Goal: Transaction & Acquisition: Purchase product/service

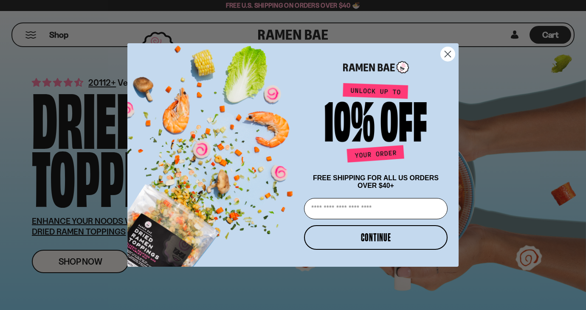
click at [445, 56] on circle "Close dialog" at bounding box center [448, 54] width 14 height 14
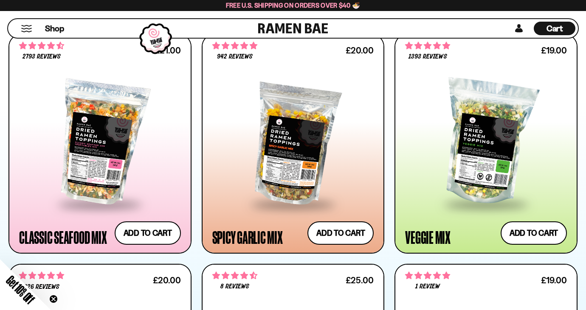
scroll to position [434, 0]
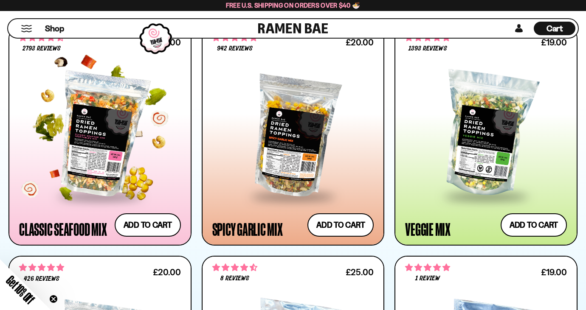
click at [132, 142] on div at bounding box center [100, 135] width 162 height 122
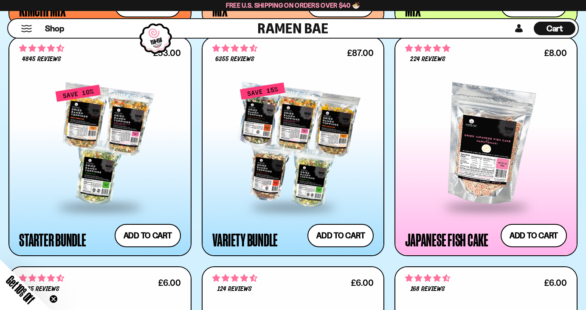
scroll to position [887, 0]
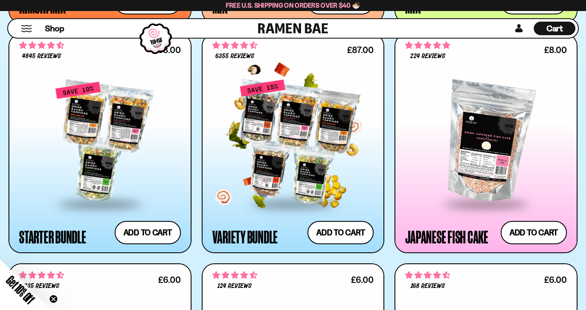
click at [306, 151] on div at bounding box center [293, 143] width 162 height 122
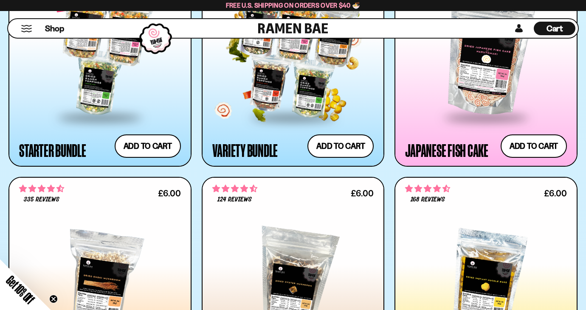
scroll to position [976, 0]
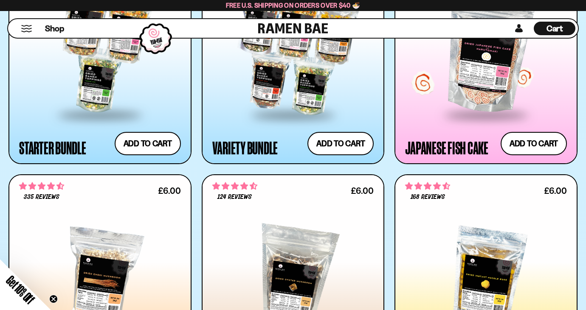
click at [477, 103] on span at bounding box center [486, 116] width 104 height 30
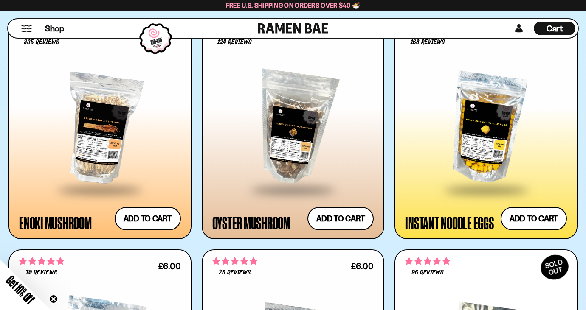
scroll to position [1133, 0]
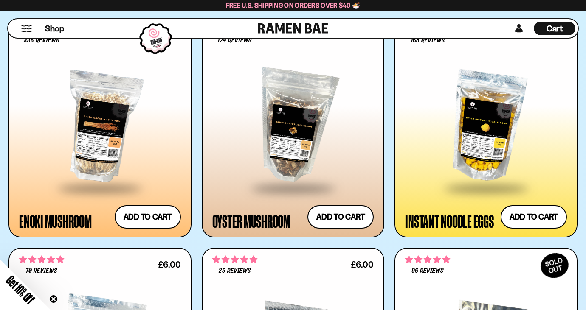
click at [496, 137] on div at bounding box center [486, 127] width 162 height 122
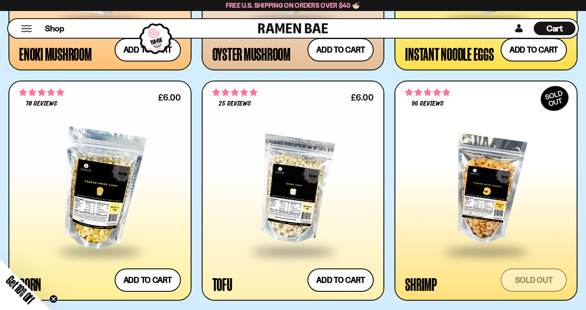
scroll to position [1321, 0]
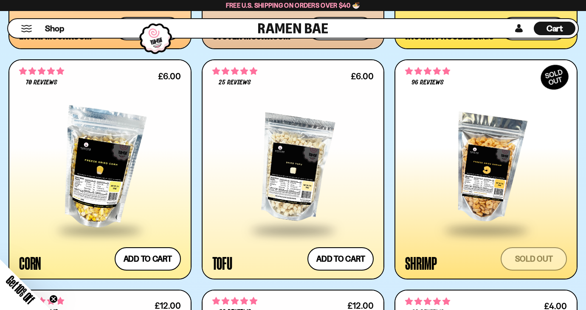
click at [288, 181] on div at bounding box center [293, 168] width 162 height 122
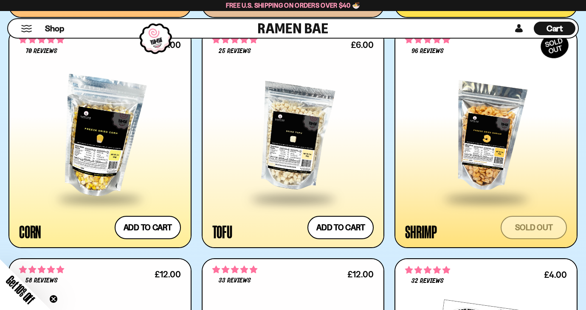
click at [493, 138] on div at bounding box center [486, 137] width 162 height 122
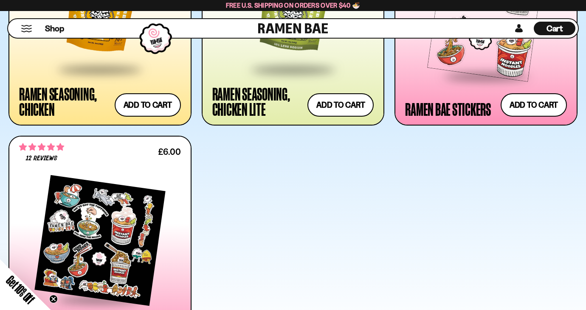
scroll to position [1806, 0]
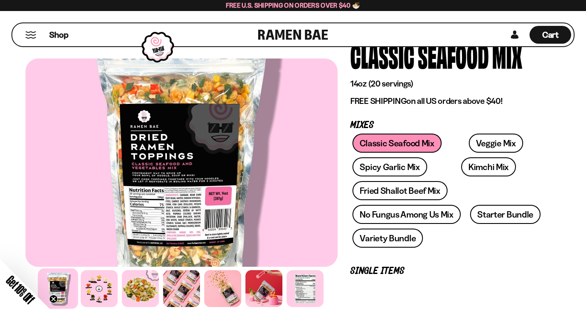
scroll to position [63, 0]
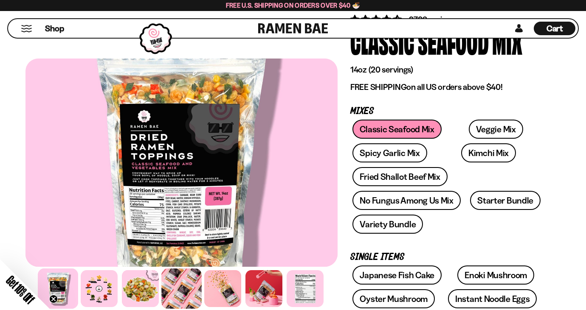
click at [179, 287] on div at bounding box center [181, 289] width 40 height 40
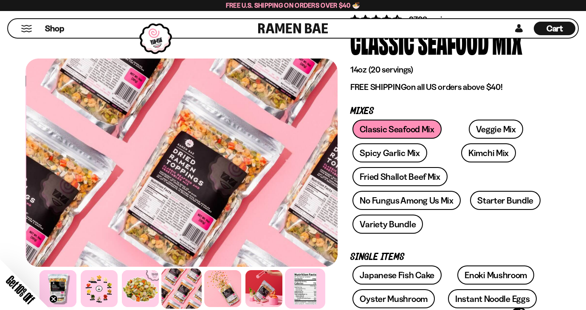
click at [302, 293] on div at bounding box center [305, 289] width 40 height 40
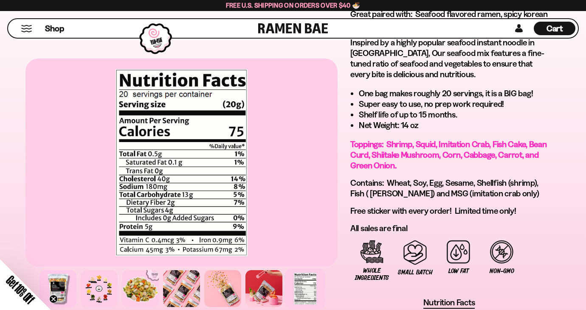
scroll to position [544, 0]
click at [132, 292] on div at bounding box center [140, 289] width 40 height 40
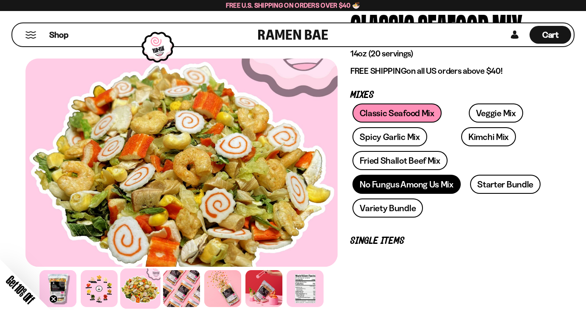
scroll to position [266, 0]
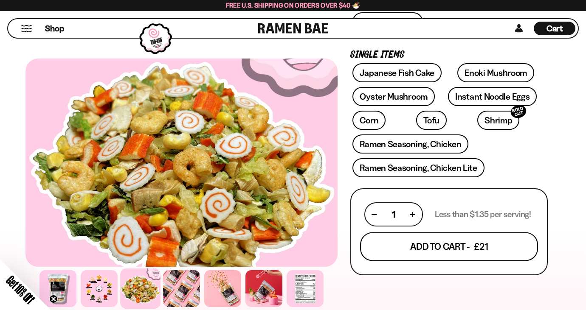
click at [434, 249] on button "Add To Cart - £21" at bounding box center [449, 247] width 178 height 29
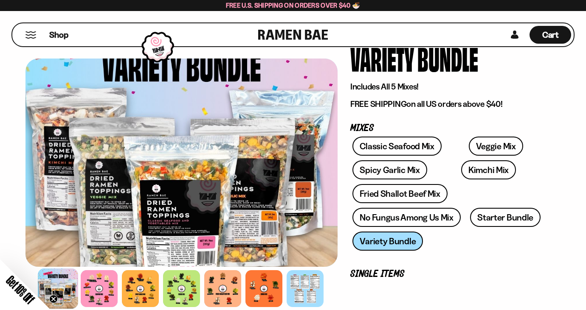
scroll to position [50, 0]
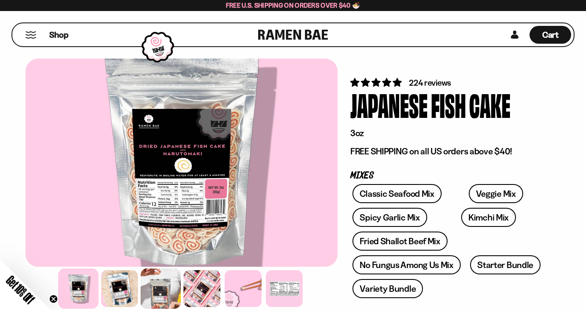
click at [170, 280] on div at bounding box center [161, 289] width 40 height 40
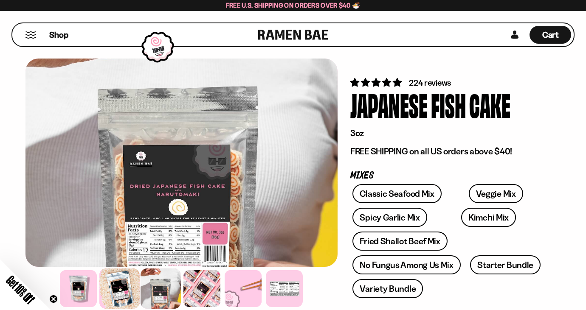
click at [117, 288] on div at bounding box center [120, 289] width 40 height 40
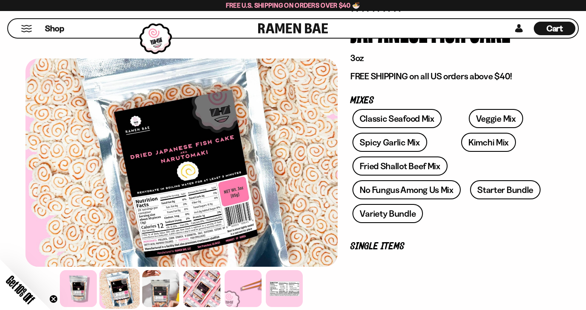
scroll to position [96, 0]
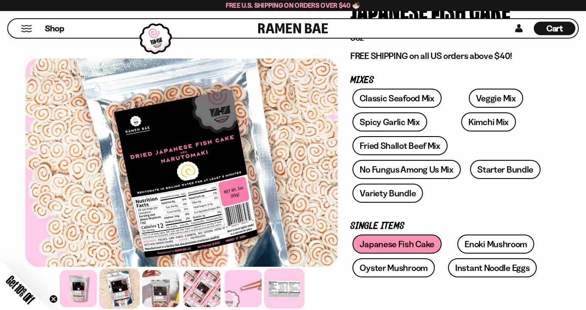
click at [289, 296] on div at bounding box center [285, 289] width 40 height 40
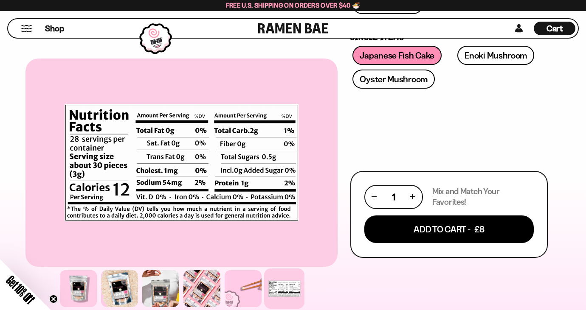
scroll to position [332, 0]
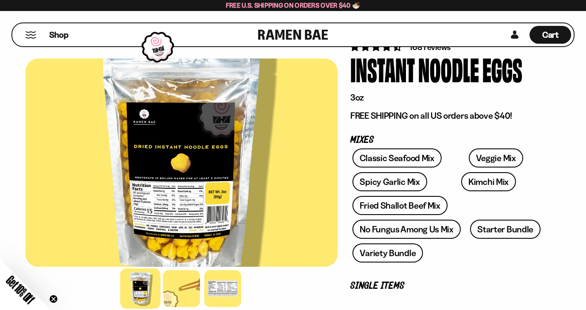
scroll to position [36, 0]
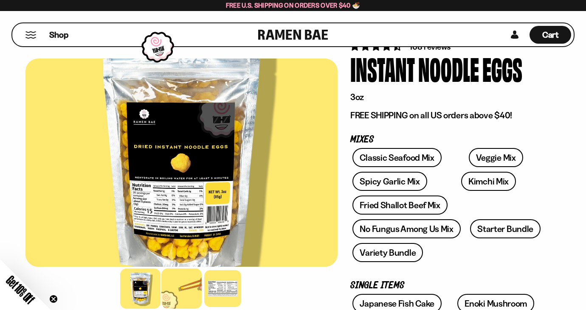
click at [169, 298] on div at bounding box center [181, 289] width 40 height 40
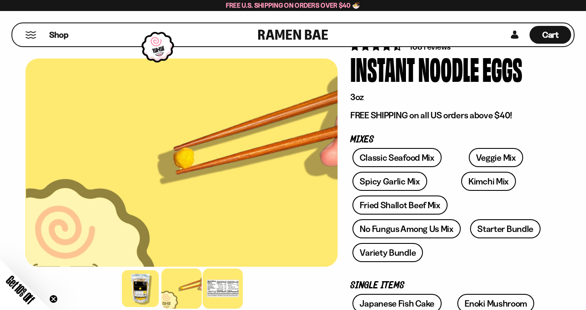
click at [220, 293] on div at bounding box center [223, 289] width 40 height 40
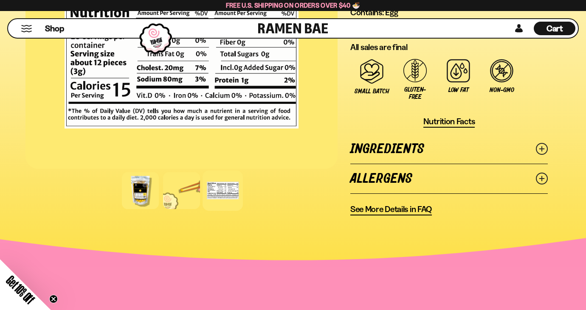
scroll to position [677, 0]
click at [473, 158] on link "Ingredients" at bounding box center [448, 149] width 197 height 29
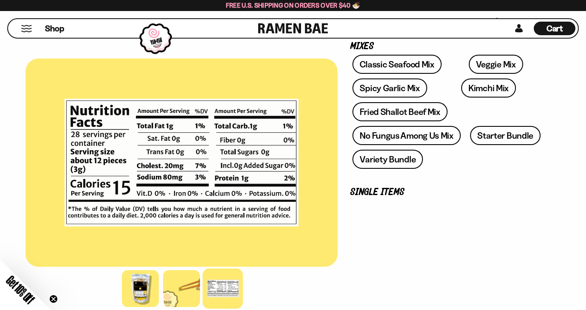
scroll to position [292, 0]
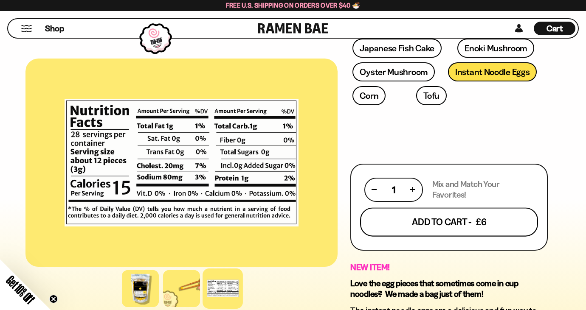
click at [452, 228] on button "Add To Cart - £6" at bounding box center [449, 222] width 178 height 29
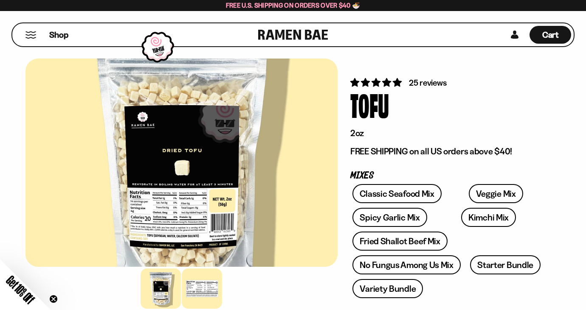
click at [215, 299] on div at bounding box center [202, 289] width 40 height 40
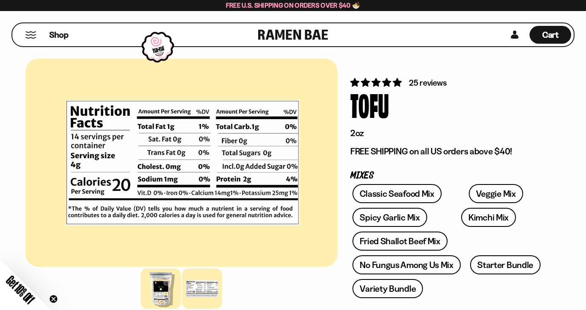
click at [143, 296] on div at bounding box center [161, 289] width 40 height 40
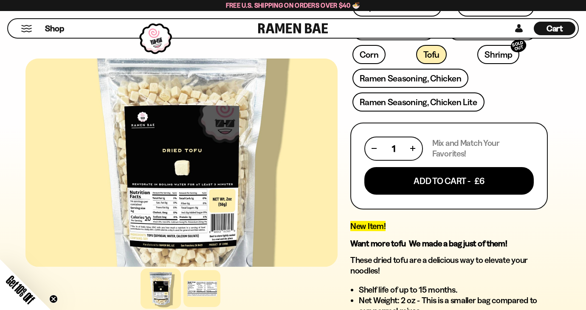
scroll to position [335, 0]
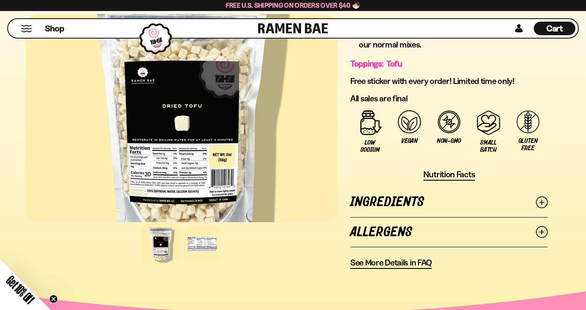
click at [484, 211] on link "Ingredients" at bounding box center [448, 202] width 197 height 29
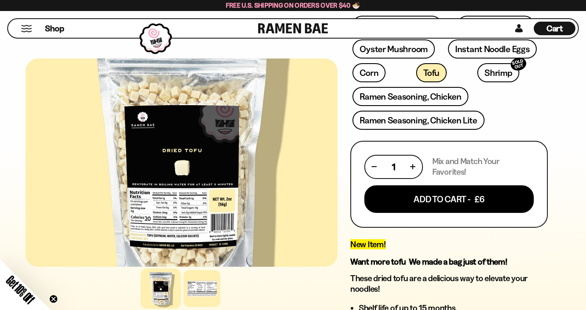
scroll to position [314, 0]
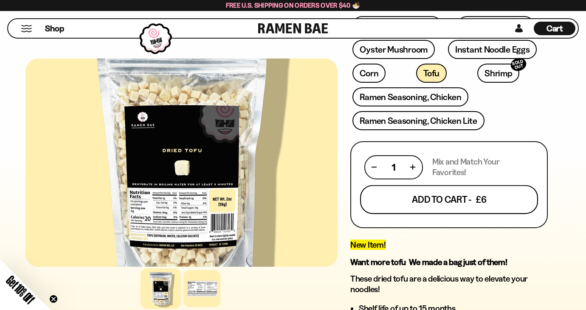
click at [429, 199] on button "Add To Cart - £6" at bounding box center [449, 199] width 178 height 29
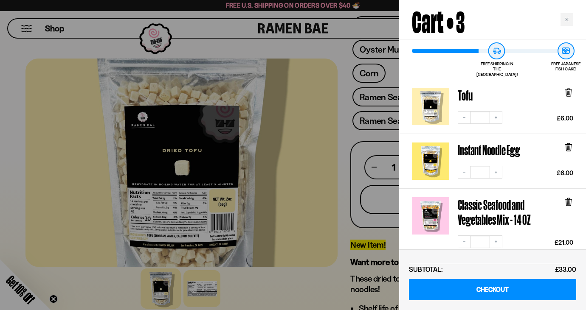
scroll to position [49, 0]
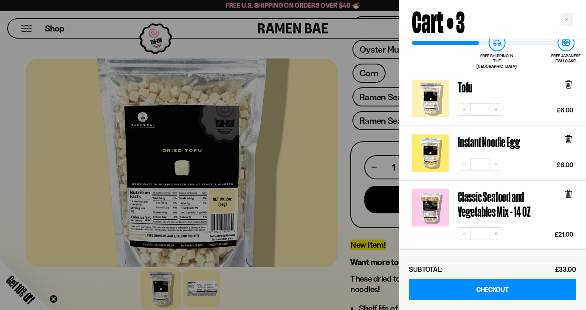
click at [337, 67] on div at bounding box center [293, 155] width 586 height 310
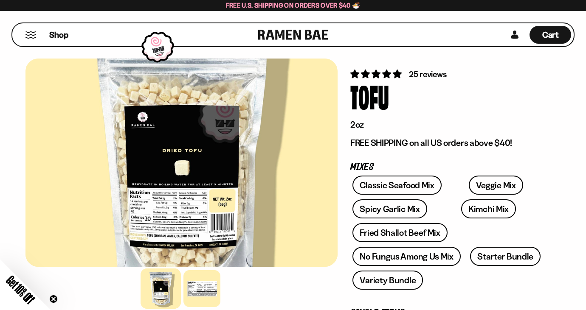
scroll to position [0, 0]
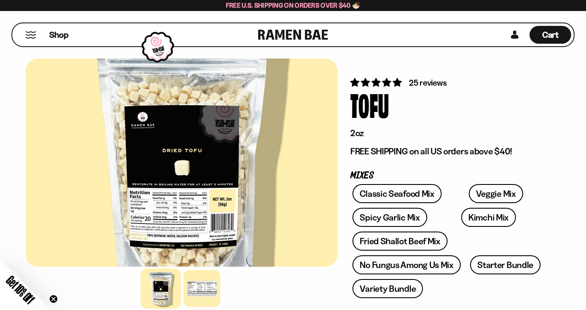
click at [32, 32] on button "Mobile Menu Trigger" at bounding box center [30, 34] width 11 height 7
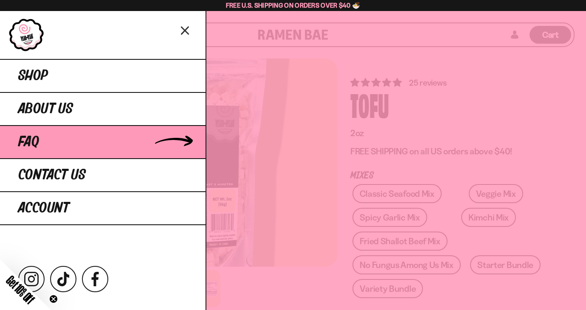
click at [34, 141] on span "FAQ" at bounding box center [28, 142] width 21 height 15
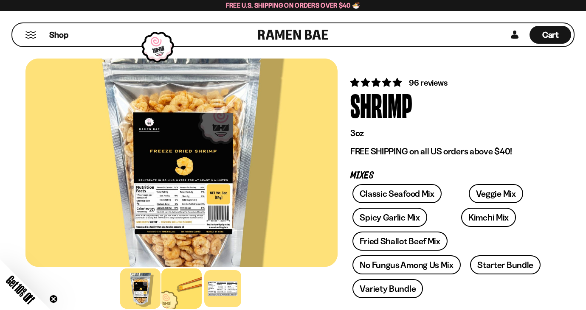
click at [177, 283] on div at bounding box center [181, 289] width 40 height 40
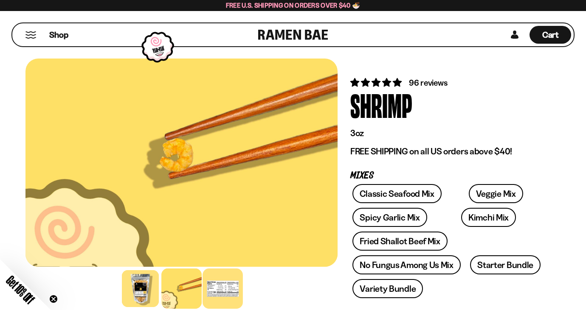
click at [231, 285] on div at bounding box center [223, 289] width 40 height 40
